Goal: Information Seeking & Learning: Learn about a topic

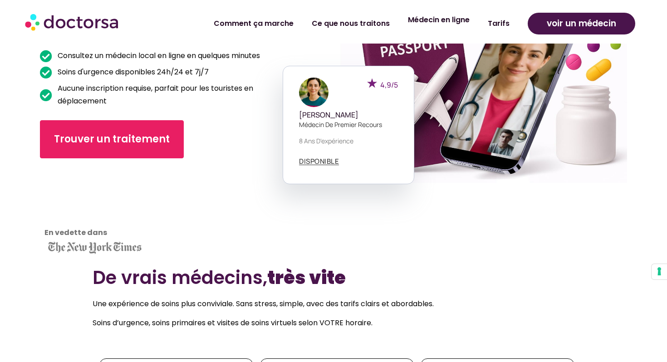
scroll to position [171, 0]
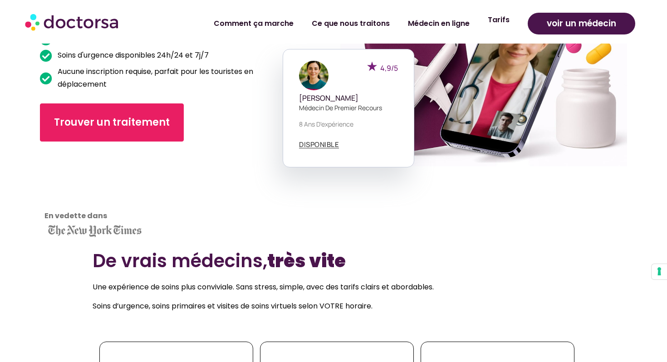
click at [502, 22] on font "Tarifs" at bounding box center [499, 20] width 22 height 10
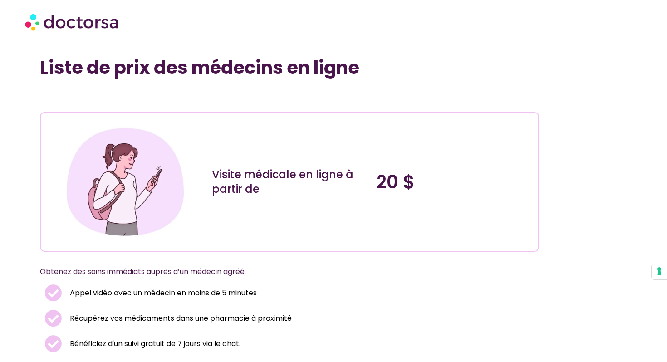
click at [99, 23] on img at bounding box center [72, 21] width 95 height 27
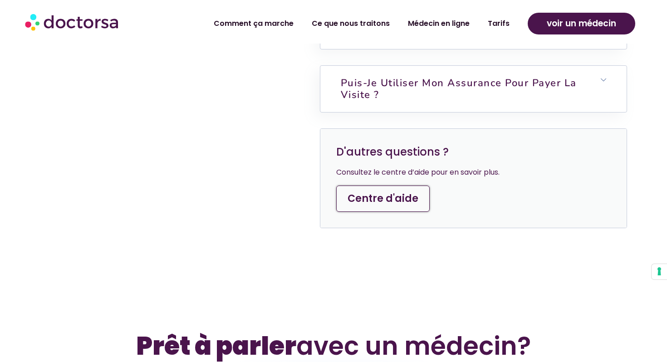
scroll to position [2736, 0]
